Goal: Information Seeking & Learning: Learn about a topic

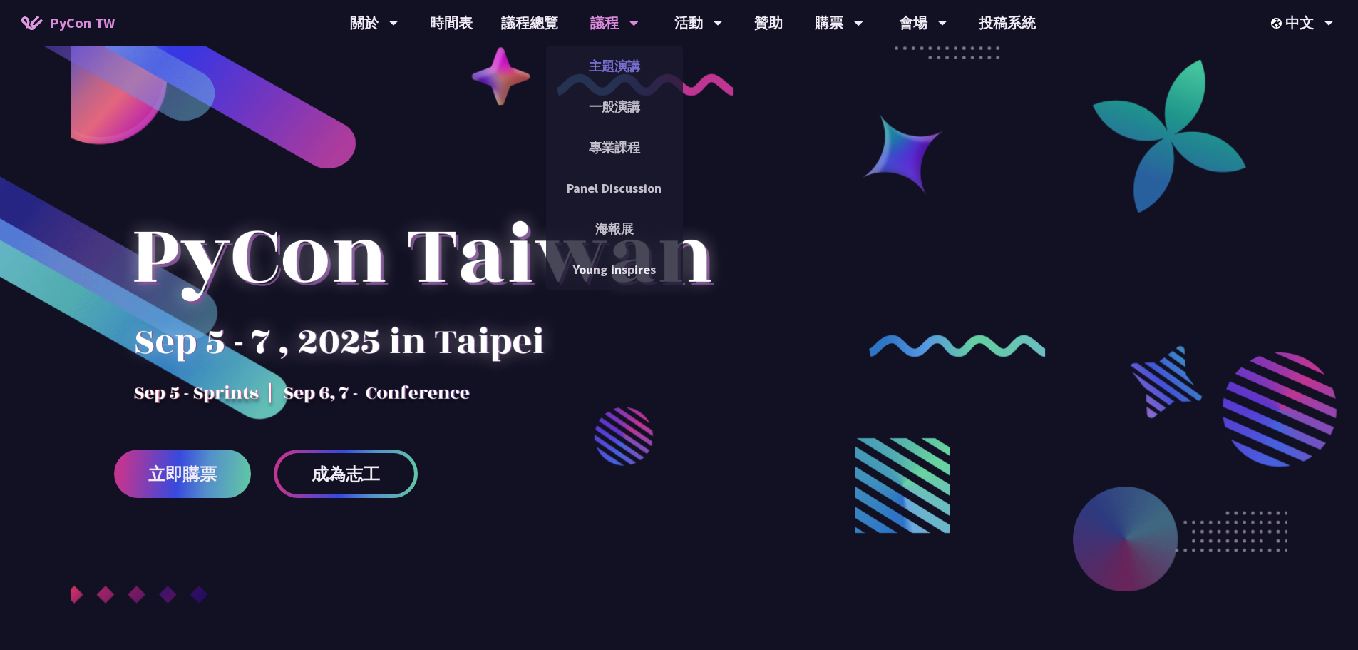
click at [615, 62] on link "主題演講" at bounding box center [614, 66] width 137 height 34
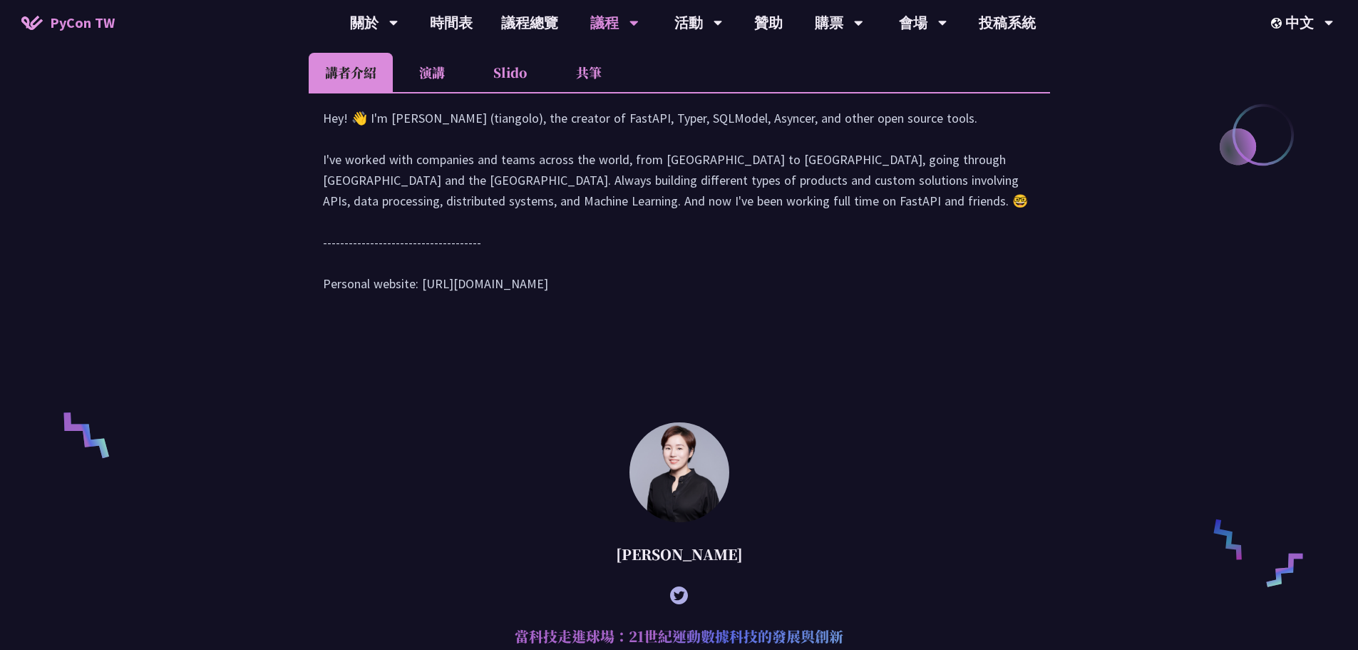
scroll to position [713, 0]
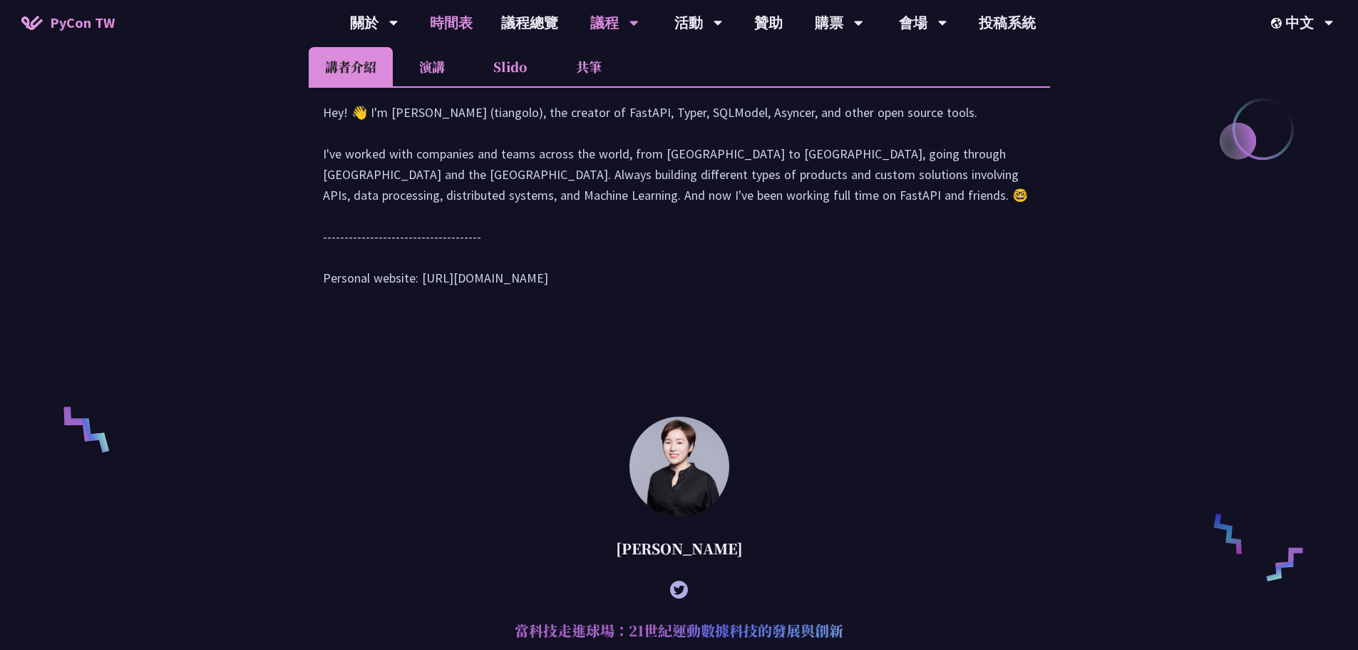
click at [459, 22] on link "時間表" at bounding box center [451, 23] width 71 height 46
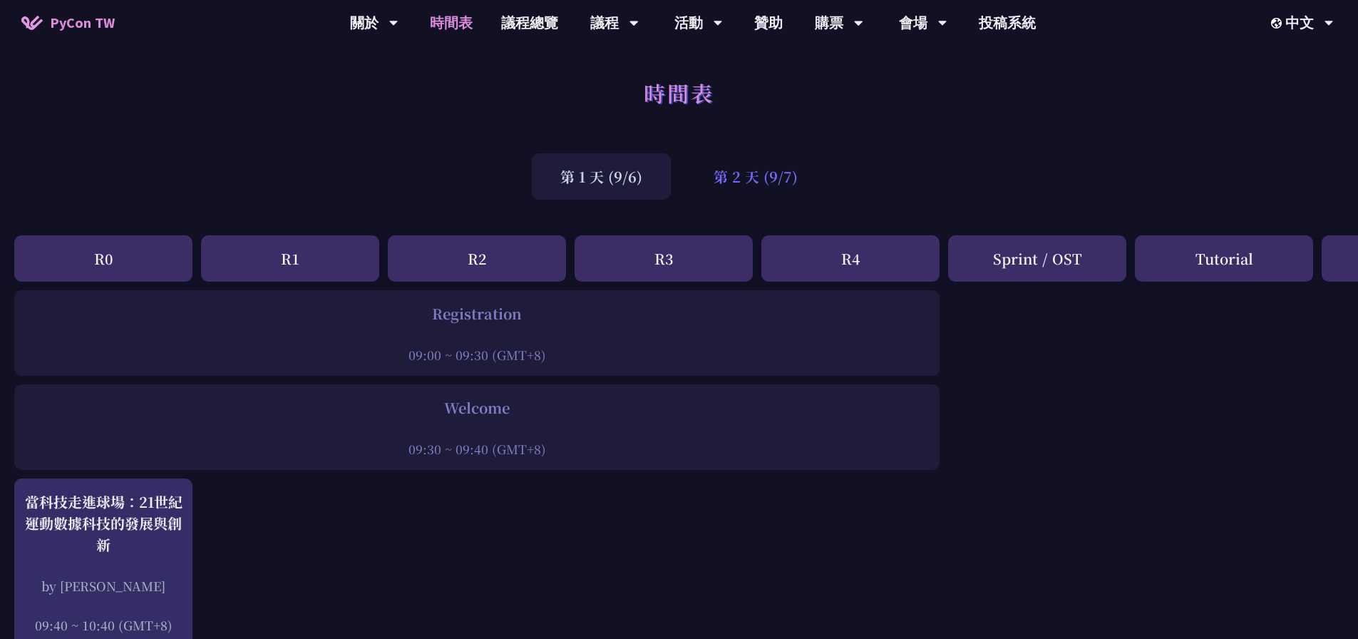
click at [741, 173] on div "第 2 天 (9/7)" at bounding box center [755, 176] width 141 height 46
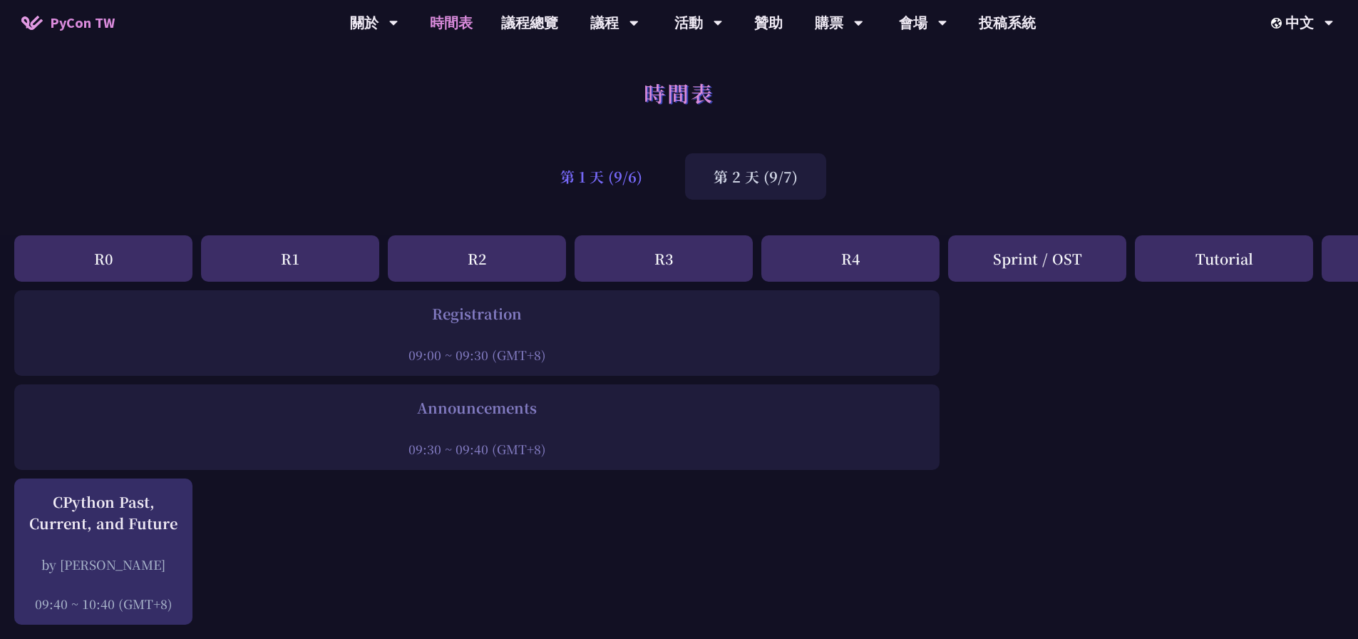
click at [646, 175] on div "第 1 天 (9/6)" at bounding box center [601, 176] width 139 height 46
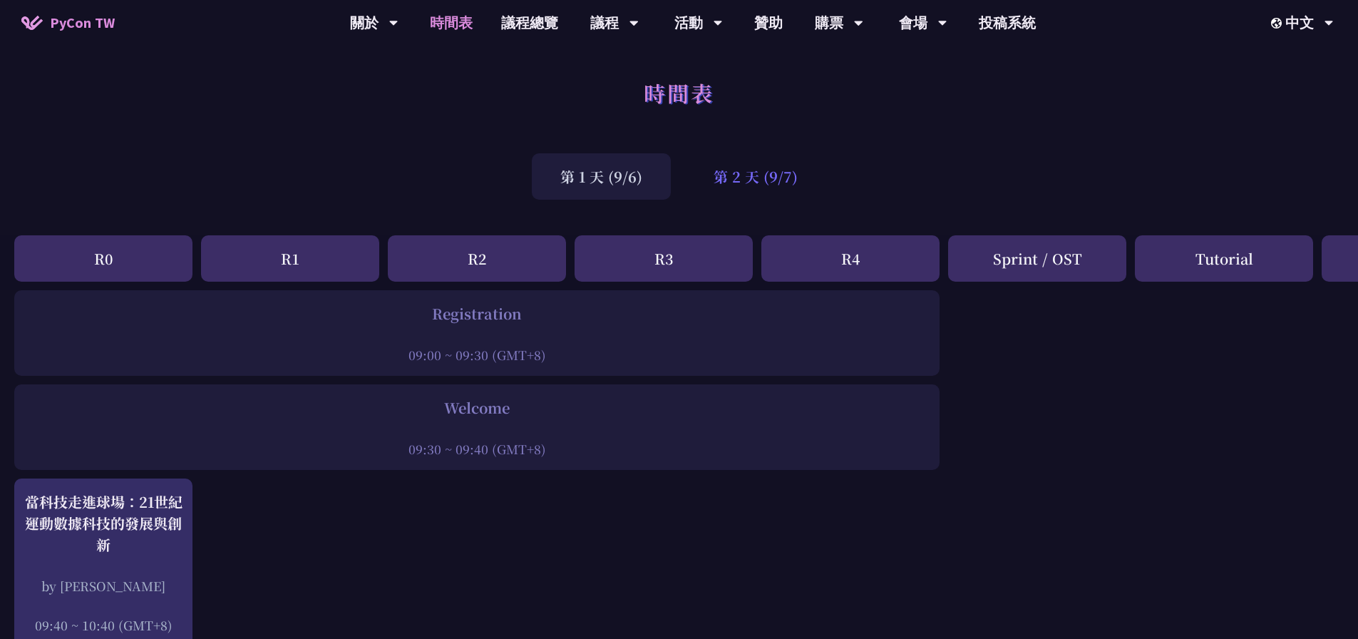
click at [770, 175] on div "第 2 天 (9/7)" at bounding box center [755, 176] width 141 height 46
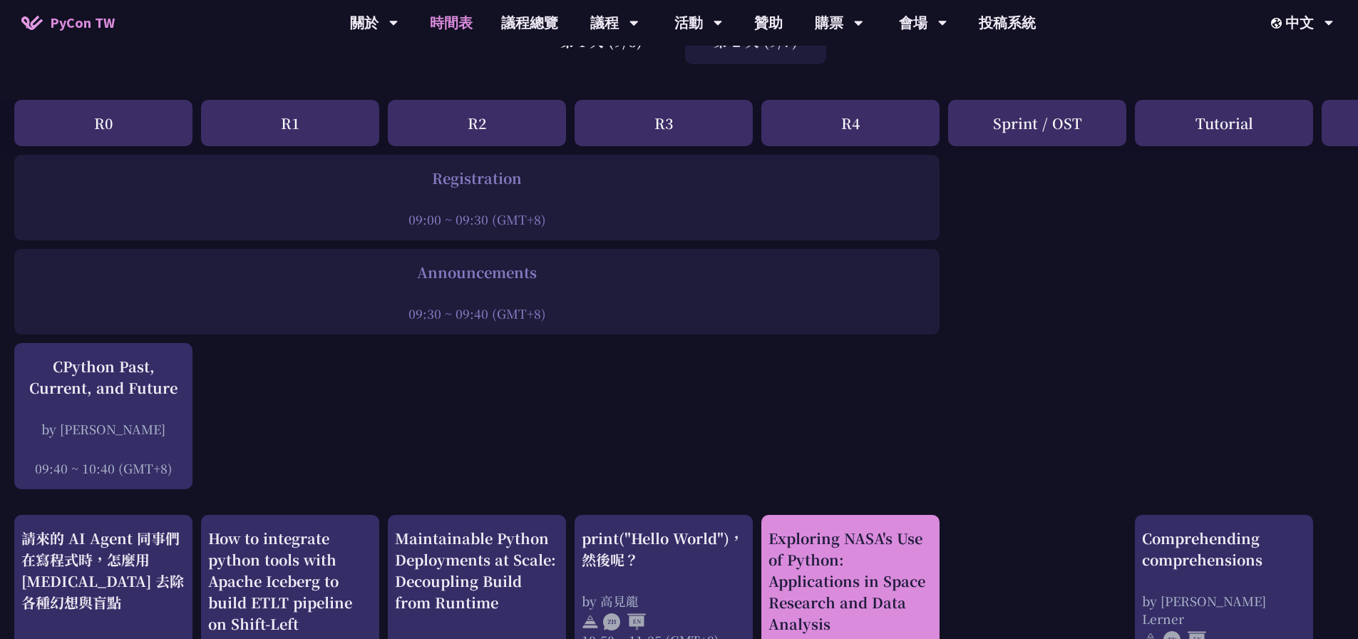
scroll to position [428, 0]
